Goal: Communication & Community: Participate in discussion

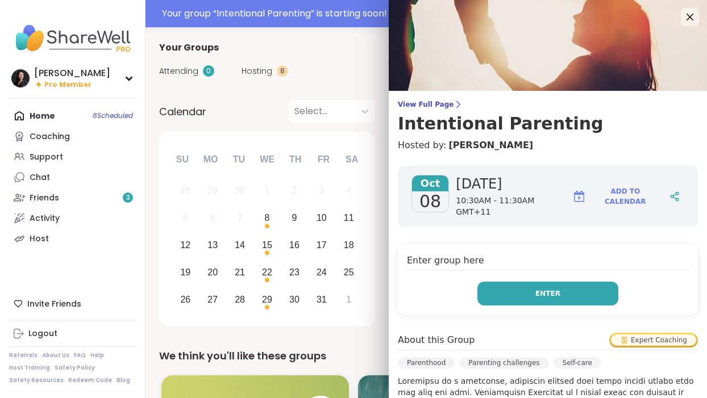
click at [540, 293] on span "Enter" at bounding box center [547, 294] width 25 height 10
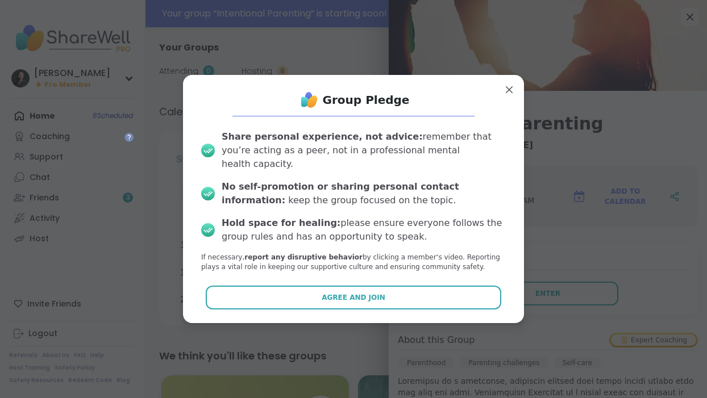
click at [352, 292] on span "Agree and Join" at bounding box center [353, 297] width 64 height 10
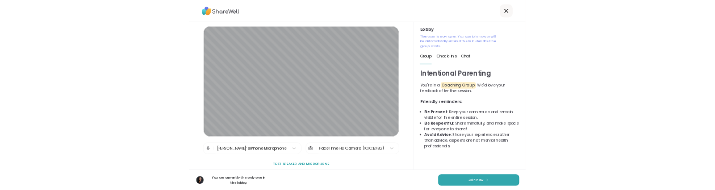
scroll to position [10, 0]
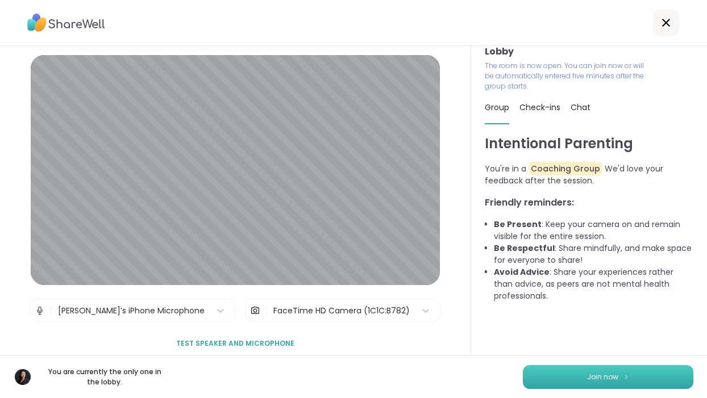
drag, startPoint x: 635, startPoint y: 379, endPoint x: 619, endPoint y: 373, distance: 17.6
click at [635, 379] on button "Join now" at bounding box center [608, 377] width 170 height 24
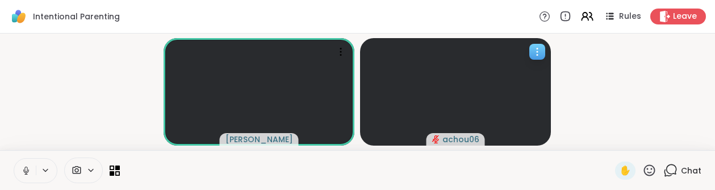
click at [535, 53] on icon at bounding box center [537, 51] width 11 height 11
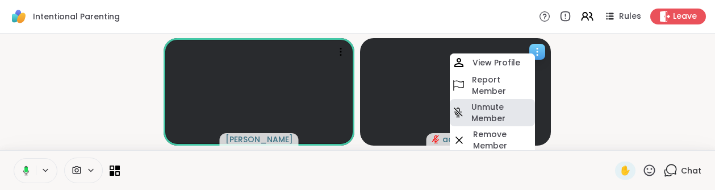
click at [502, 113] on h4 "Unmute Member" at bounding box center [501, 112] width 61 height 23
